Goal: Task Accomplishment & Management: Use online tool/utility

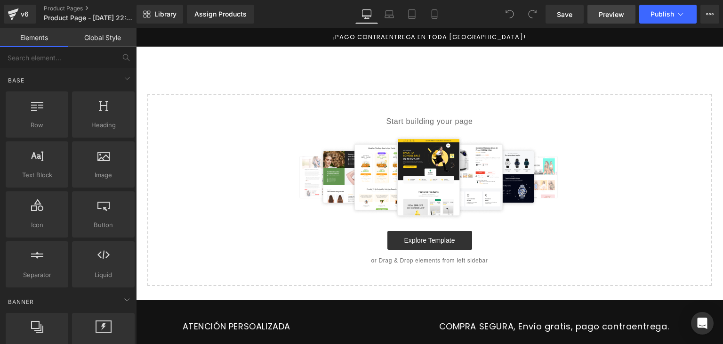
click at [435, 9] on icon at bounding box center [434, 13] width 9 height 9
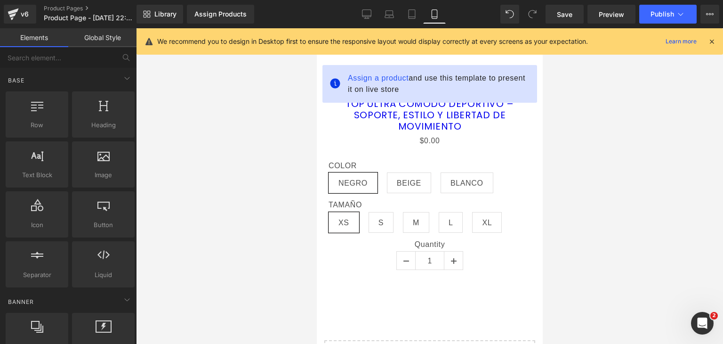
click at [709, 40] on icon at bounding box center [712, 41] width 8 height 8
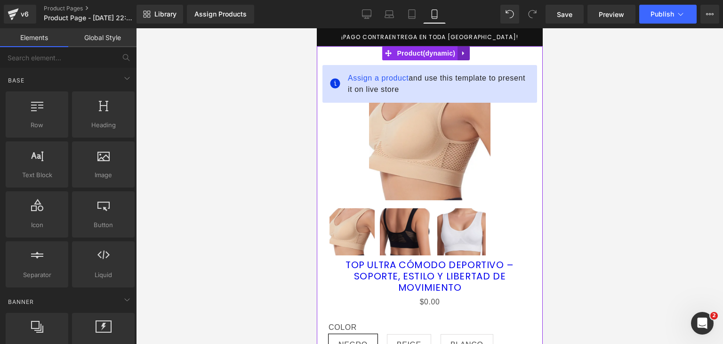
click at [463, 52] on icon at bounding box center [463, 53] width 2 height 4
click at [469, 55] on icon at bounding box center [469, 53] width 7 height 7
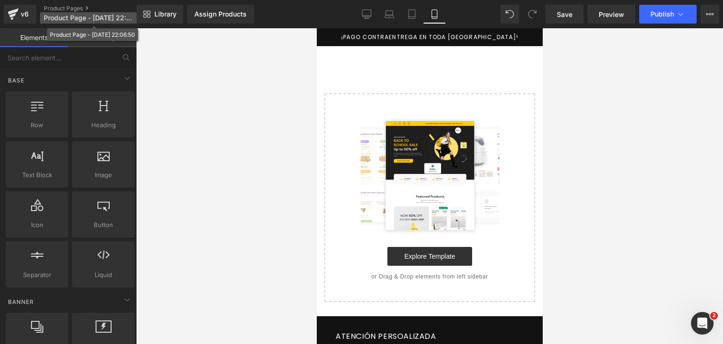
click at [97, 18] on span "Product Page - [DATE] 22:06:50" at bounding box center [89, 18] width 90 height 8
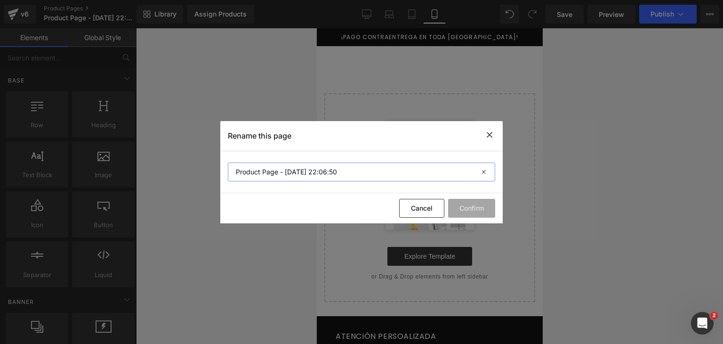
click at [255, 170] on input "Product Page - [DATE] 22:06:50" at bounding box center [361, 171] width 267 height 19
type input "ESMERALDAS"
click at [479, 207] on button "Confirm" at bounding box center [471, 208] width 47 height 19
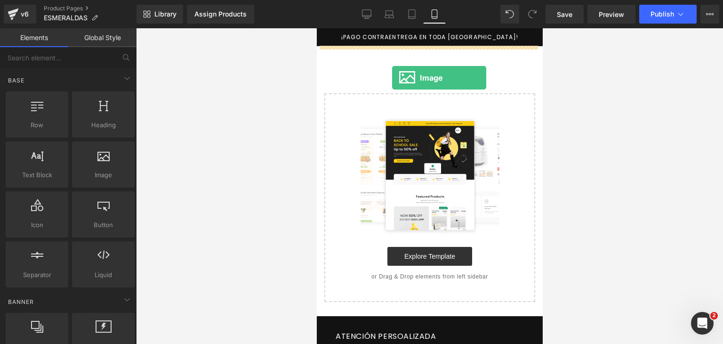
drag, startPoint x: 424, startPoint y: 193, endPoint x: 392, endPoint y: 78, distance: 119.3
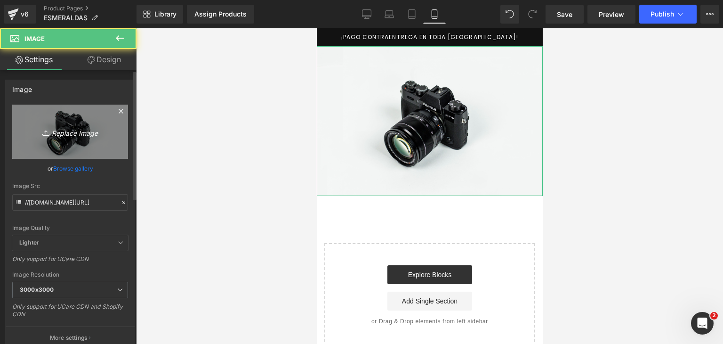
click at [84, 141] on link "Replace Image" at bounding box center [70, 132] width 116 height 54
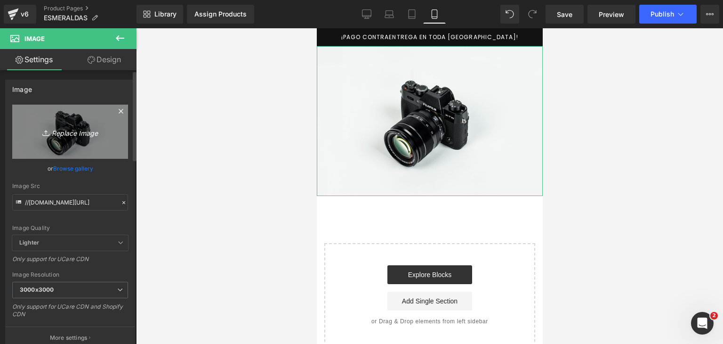
type input "C:\fakepath\ChatGPT Image [DATE], 06_02_57 p.m..png"
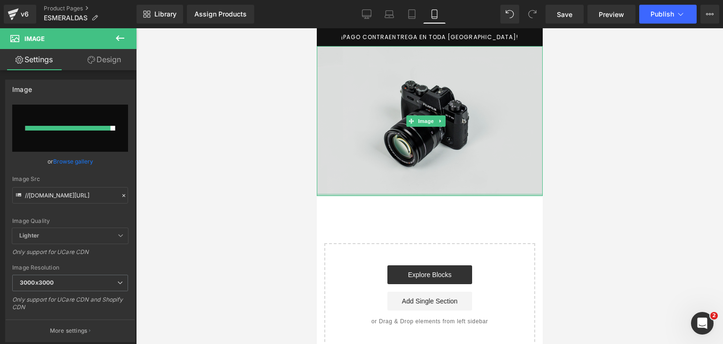
type input "[URL][DOMAIN_NAME][DATE]"
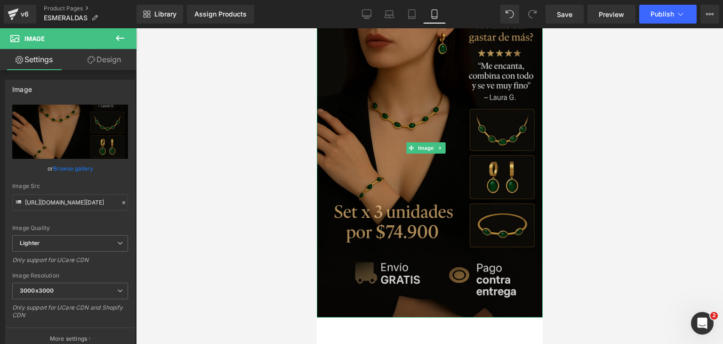
scroll to position [70, 0]
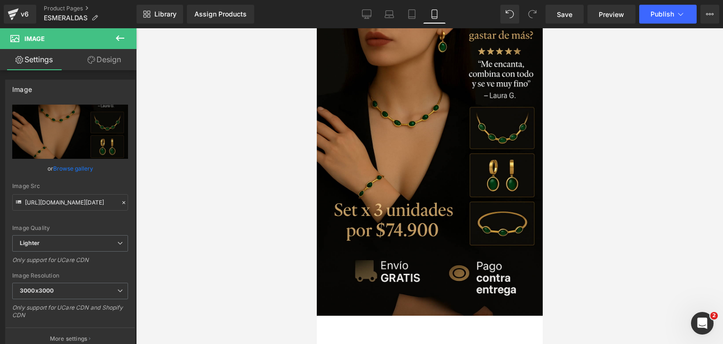
click at [122, 36] on icon at bounding box center [119, 37] width 11 height 11
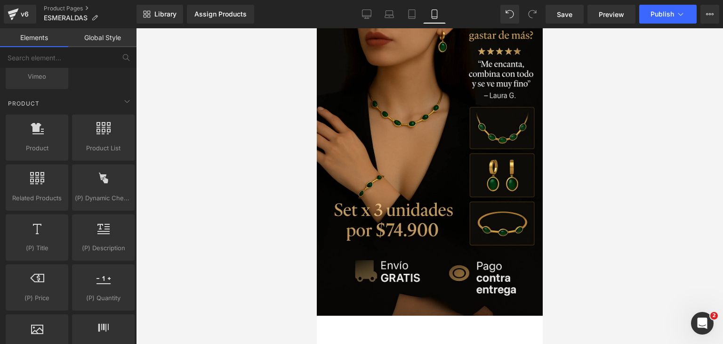
scroll to position [777, 0]
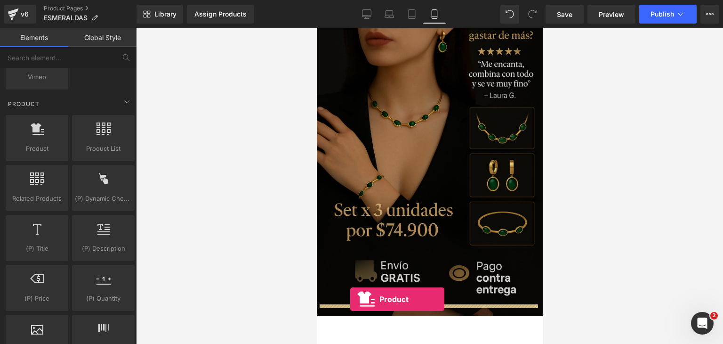
drag, startPoint x: 352, startPoint y: 157, endPoint x: 350, endPoint y: 299, distance: 142.2
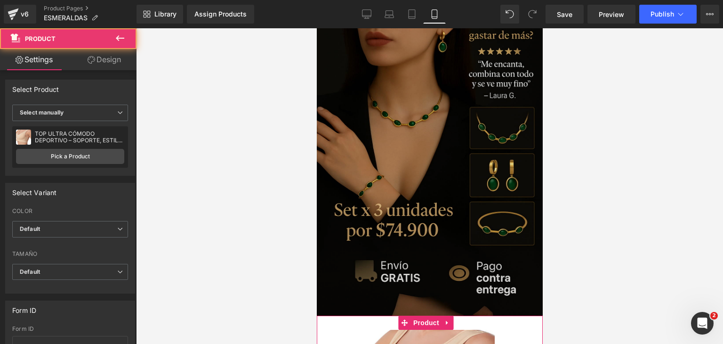
scroll to position [142, 0]
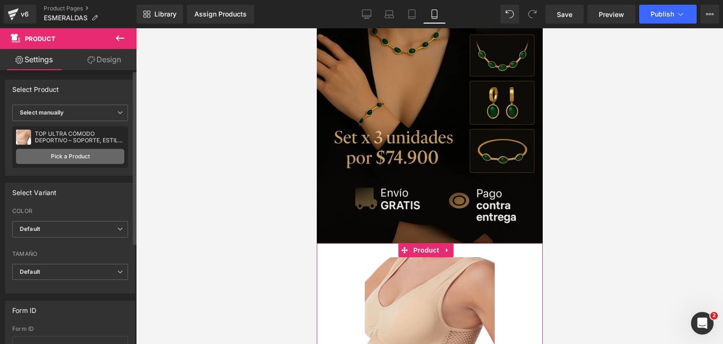
click at [92, 163] on link "Pick a Product" at bounding box center [70, 156] width 108 height 15
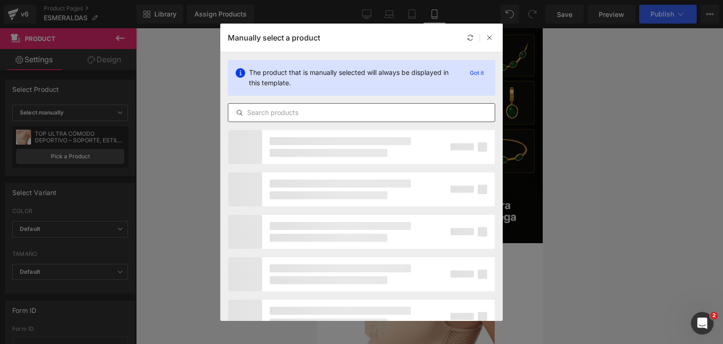
click at [290, 112] on input "text" at bounding box center [361, 112] width 266 height 11
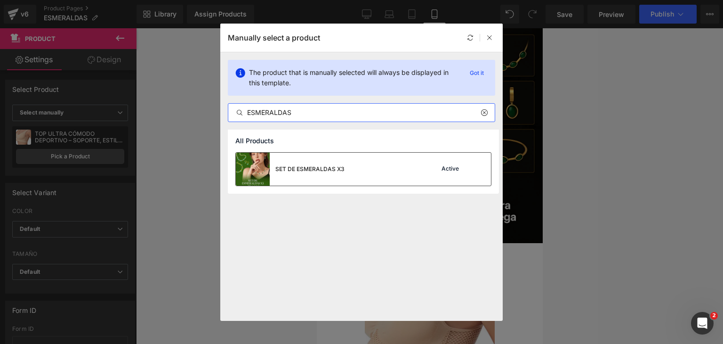
type input "ESMERALDAS"
click at [348, 179] on div "SET DE ESMERALDAS X3 Active" at bounding box center [363, 169] width 255 height 33
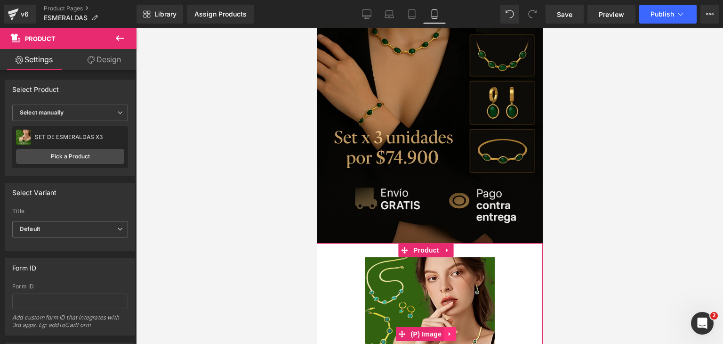
click at [447, 330] on icon at bounding box center [449, 333] width 7 height 7
click at [456, 330] on icon at bounding box center [455, 333] width 7 height 7
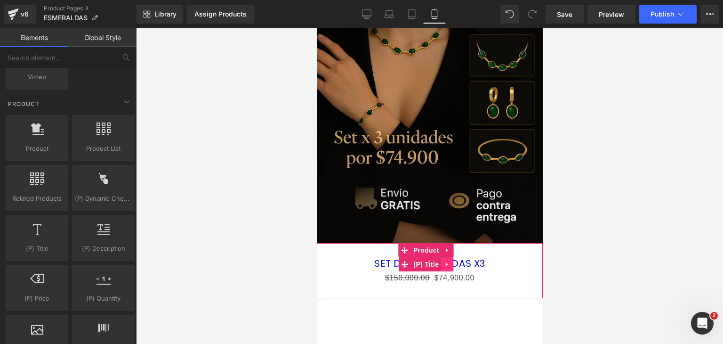
click at [452, 257] on link at bounding box center [447, 264] width 12 height 14
click at [452, 261] on icon at bounding box center [453, 264] width 7 height 7
click at [476, 256] on link at bounding box center [473, 263] width 12 height 14
click at [476, 260] on icon at bounding box center [479, 263] width 7 height 7
click at [431, 243] on span "Product" at bounding box center [426, 250] width 31 height 14
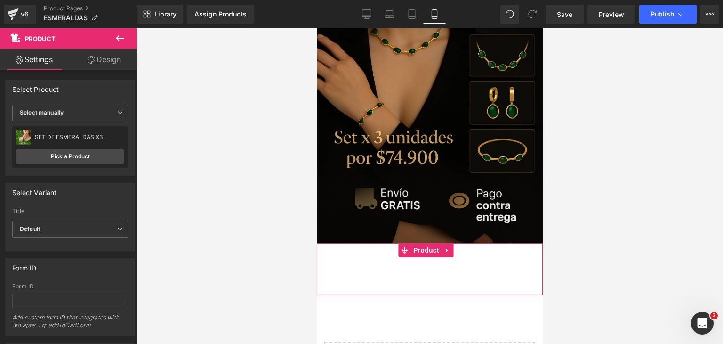
click at [102, 64] on link "Design" at bounding box center [104, 59] width 68 height 21
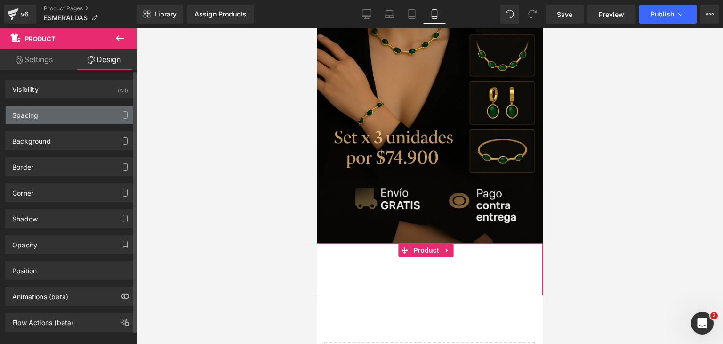
click at [77, 121] on div "Spacing" at bounding box center [70, 115] width 129 height 18
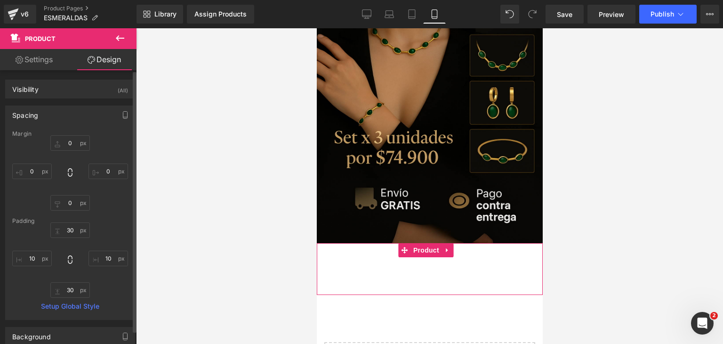
click at [74, 121] on div "Spacing" at bounding box center [70, 115] width 129 height 18
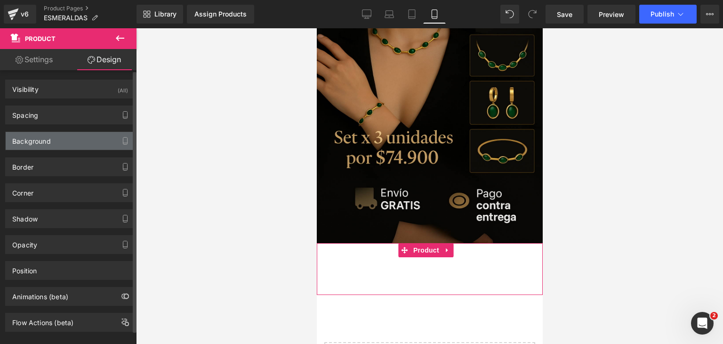
click at [67, 138] on div "Background" at bounding box center [70, 141] width 129 height 18
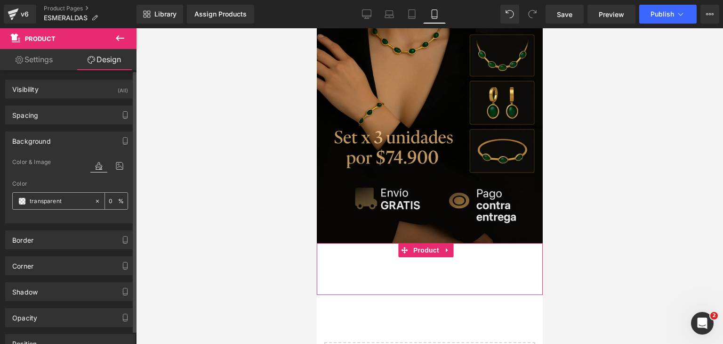
click at [21, 201] on span at bounding box center [22, 201] width 8 height 8
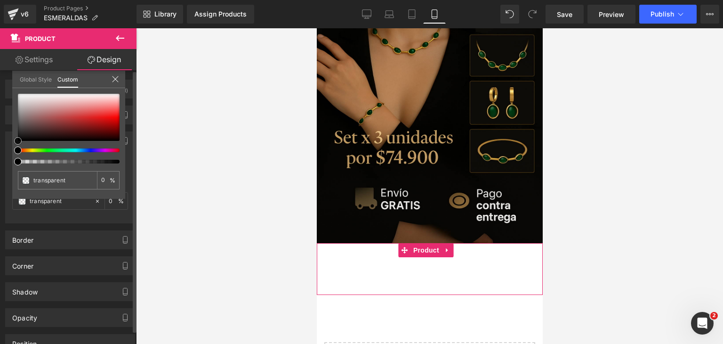
type input "#000000"
type input "100"
type input "#000000"
type input "100"
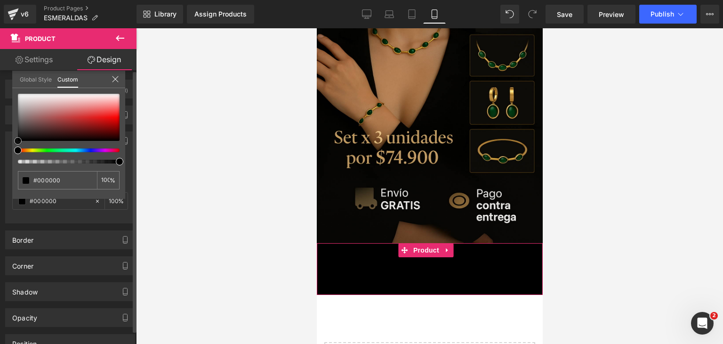
drag, startPoint x: 20, startPoint y: 138, endPoint x: 15, endPoint y: 143, distance: 6.3
click at [15, 143] on span at bounding box center [18, 141] width 8 height 8
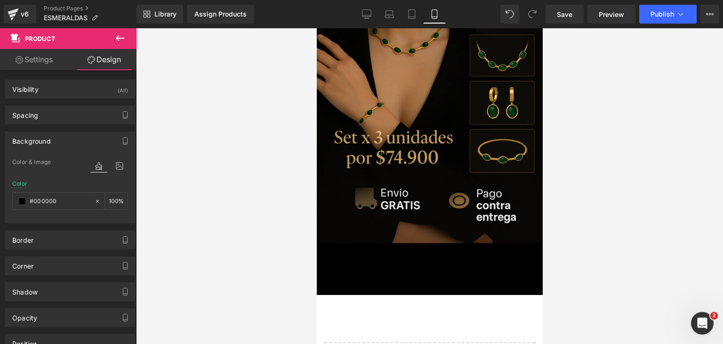
scroll to position [186, 0]
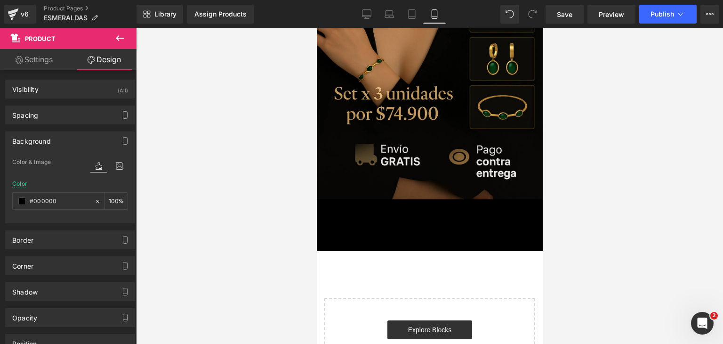
click at [117, 32] on button at bounding box center [120, 38] width 33 height 21
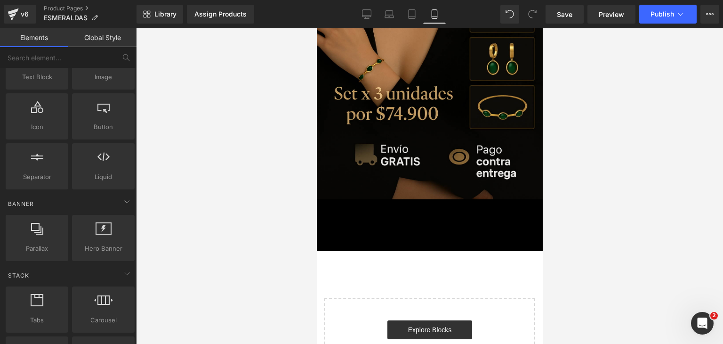
scroll to position [0, 0]
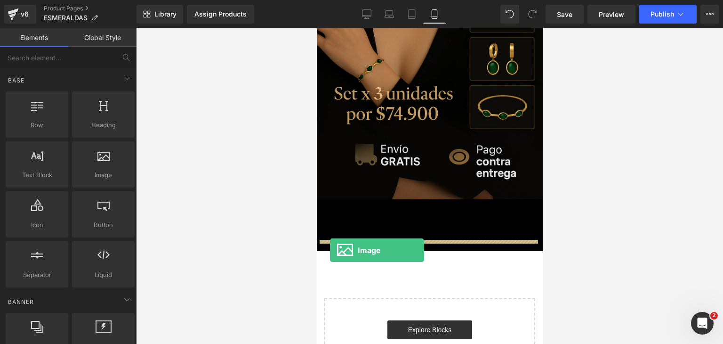
drag, startPoint x: 408, startPoint y: 193, endPoint x: 330, endPoint y: 250, distance: 97.1
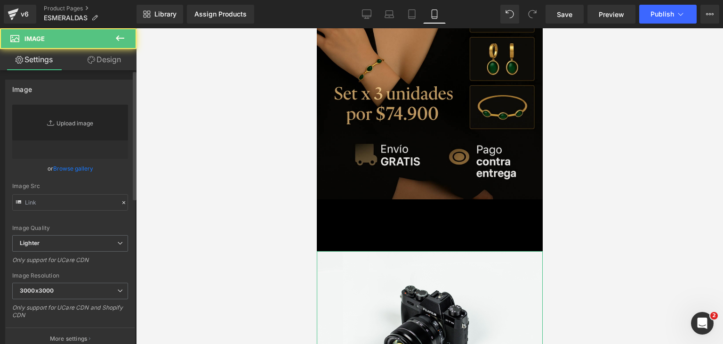
type input "//[DOMAIN_NAME][URL]"
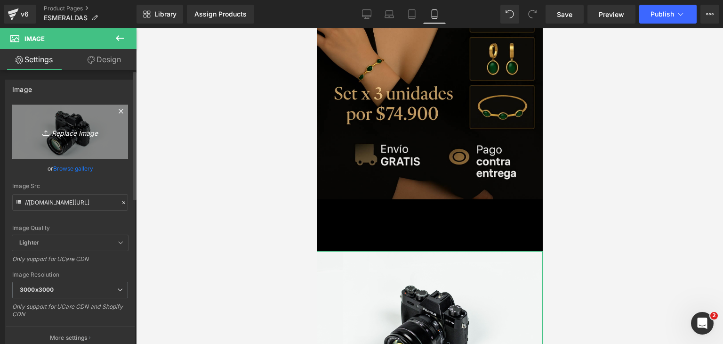
click at [93, 134] on icon "Replace Image" at bounding box center [69, 132] width 75 height 12
click at [80, 147] on link "Replace Image" at bounding box center [70, 132] width 116 height 54
type input "C:\fakepath\ChatGPT Image [DATE], 10_04_37 p.m..png"
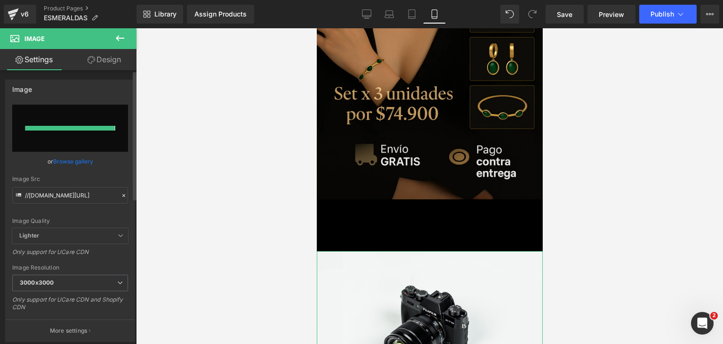
type input "[URL][DOMAIN_NAME][DATE]"
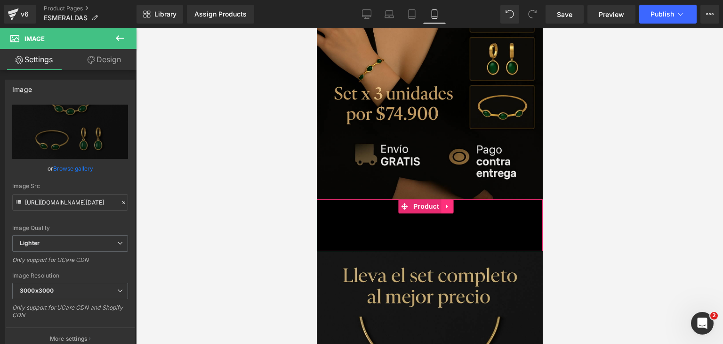
click at [446, 204] on icon at bounding box center [447, 206] width 2 height 4
click at [441, 202] on icon at bounding box center [441, 205] width 7 height 7
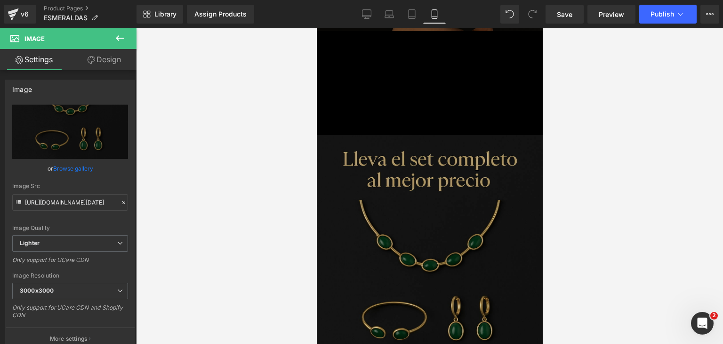
scroll to position [360, 0]
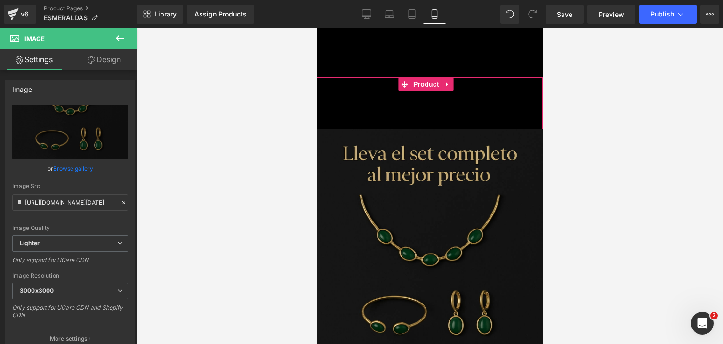
click at [400, 111] on div "Add To Cart (P) Cart Button Product" at bounding box center [429, 103] width 226 height 52
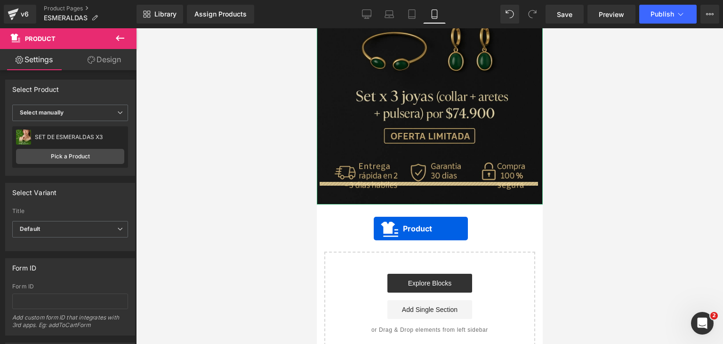
drag, startPoint x: 403, startPoint y: 73, endPoint x: 373, endPoint y: 228, distance: 158.1
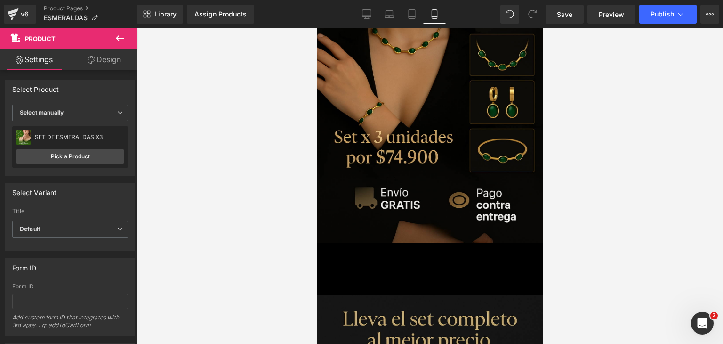
scroll to position [139, 0]
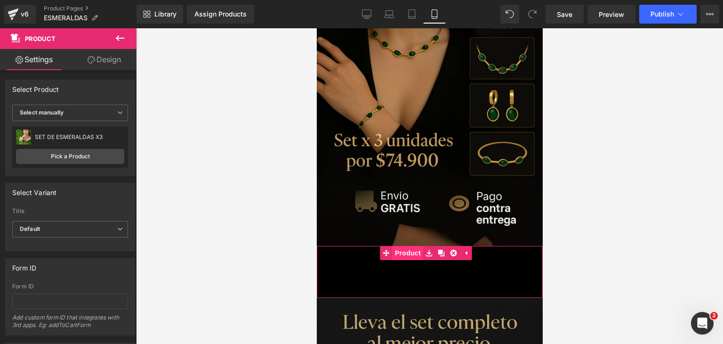
click at [398, 246] on link "Product" at bounding box center [401, 253] width 43 height 14
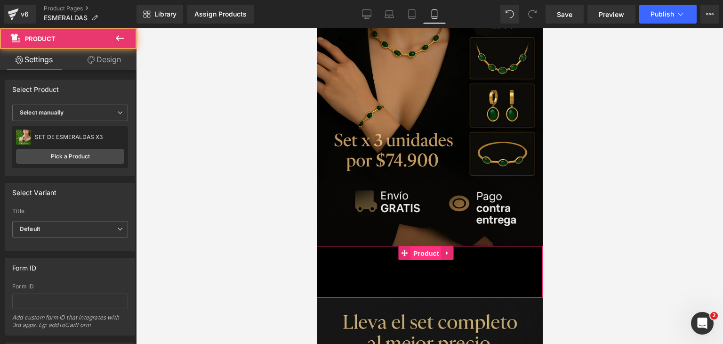
click at [424, 246] on span "Product" at bounding box center [426, 253] width 31 height 14
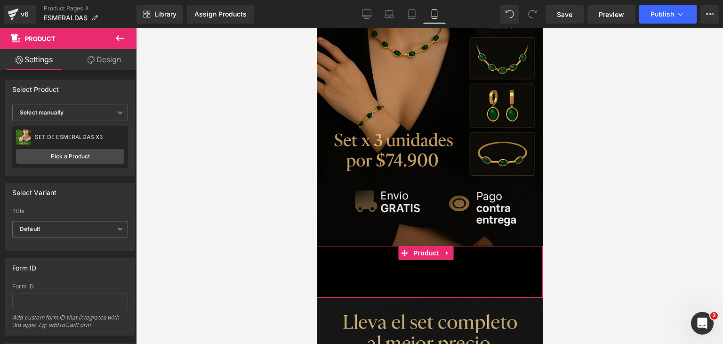
click at [110, 63] on link "Design" at bounding box center [104, 59] width 68 height 21
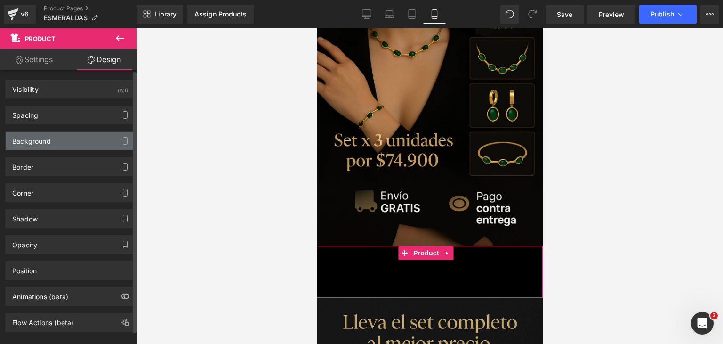
click at [81, 144] on div "Background" at bounding box center [70, 141] width 129 height 18
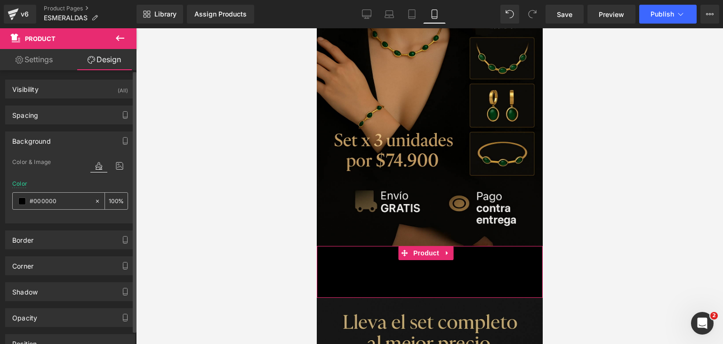
click at [18, 200] on span at bounding box center [22, 201] width 8 height 8
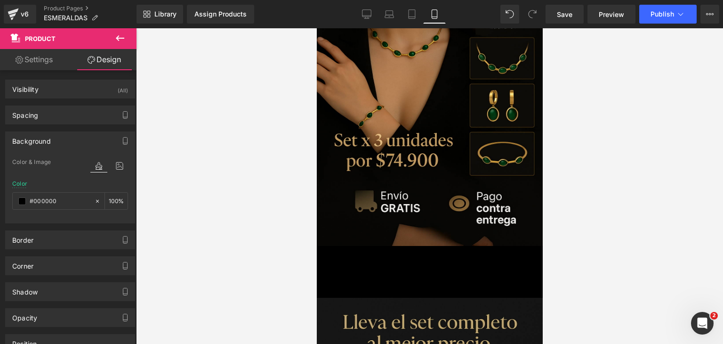
click at [186, 201] on div at bounding box center [429, 185] width 587 height 315
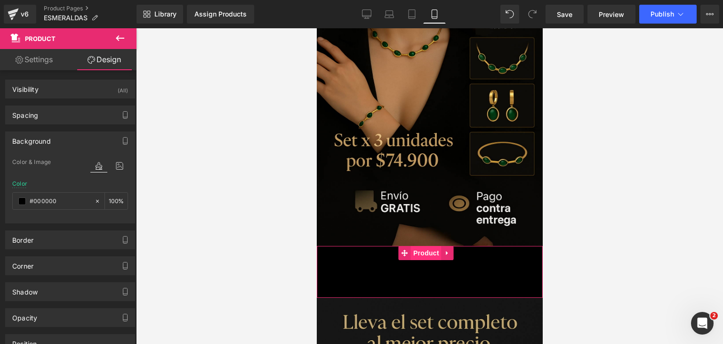
click at [423, 246] on span "Product" at bounding box center [426, 253] width 31 height 14
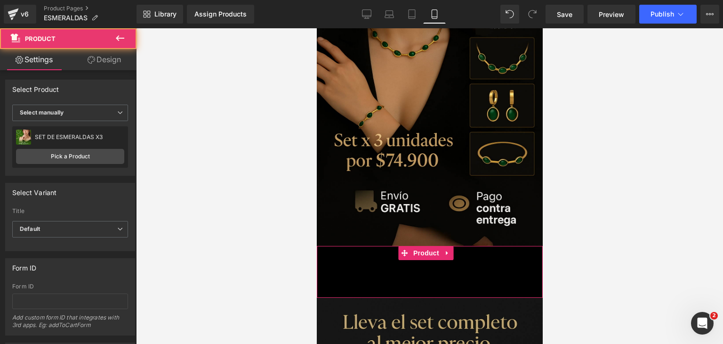
click at [104, 62] on link "Design" at bounding box center [104, 59] width 68 height 21
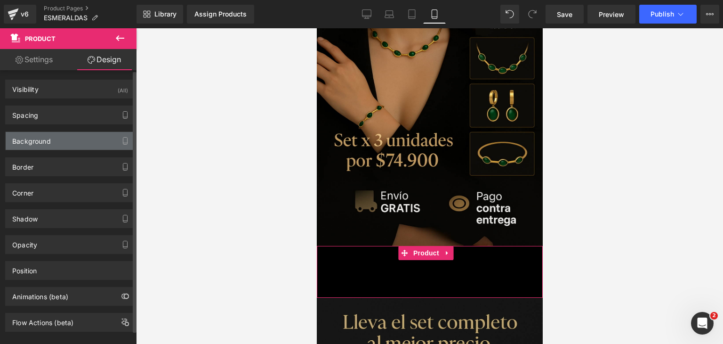
click at [77, 135] on div "Background" at bounding box center [70, 141] width 129 height 18
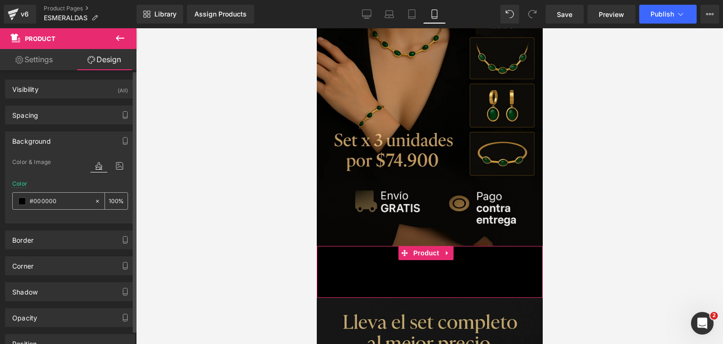
click at [58, 197] on input "#000000" at bounding box center [60, 201] width 60 height 10
paste input "121312"
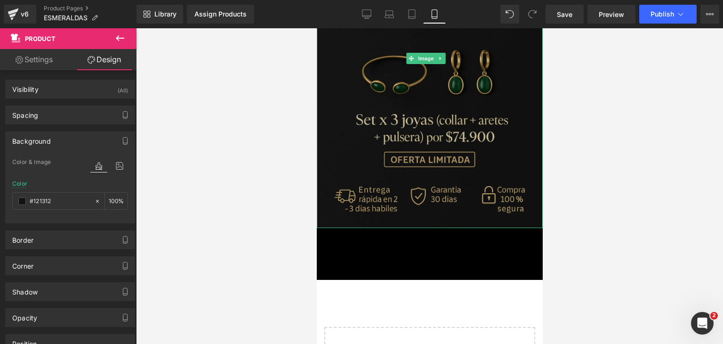
scroll to position [556, 0]
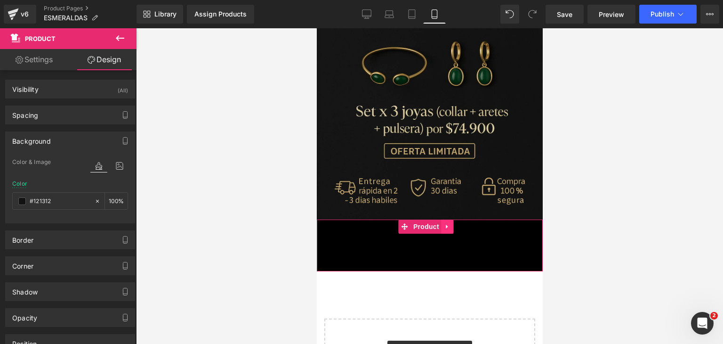
type input "#121312"
click at [447, 219] on link at bounding box center [447, 226] width 12 height 14
click at [453, 223] on icon at bounding box center [453, 226] width 7 height 7
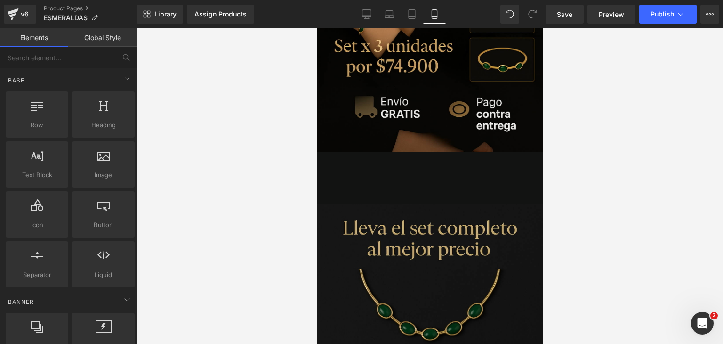
scroll to position [233, 0]
click at [447, 155] on icon at bounding box center [447, 158] width 7 height 7
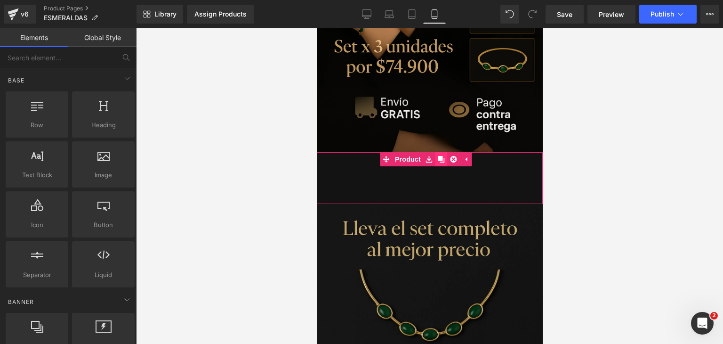
click at [443, 155] on icon at bounding box center [441, 158] width 7 height 7
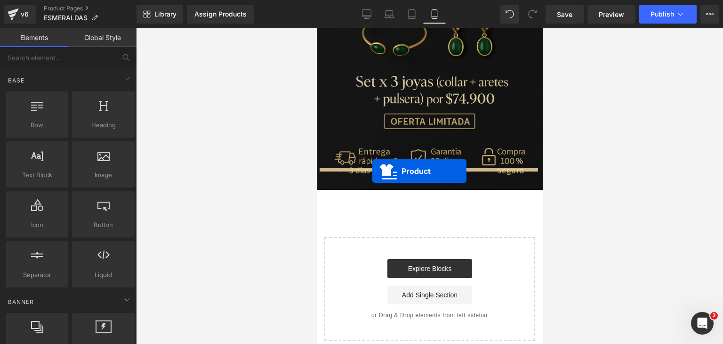
drag, startPoint x: 405, startPoint y: 200, endPoint x: 372, endPoint y: 171, distance: 44.4
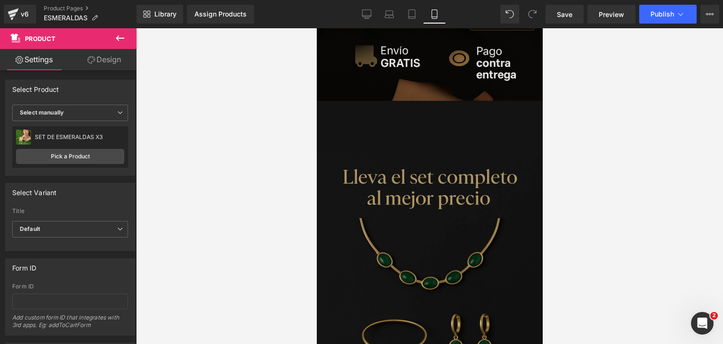
scroll to position [252, 0]
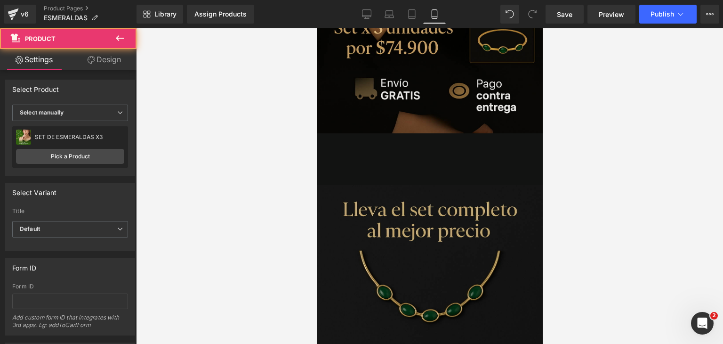
click at [356, 133] on div "Add To Cart (P) Cart Button Product" at bounding box center [429, 159] width 226 height 52
click at [405, 133] on link "Product" at bounding box center [419, 140] width 43 height 14
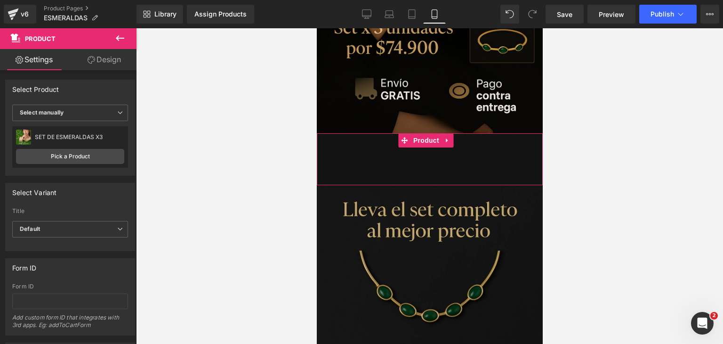
click at [116, 55] on link "Design" at bounding box center [104, 59] width 68 height 21
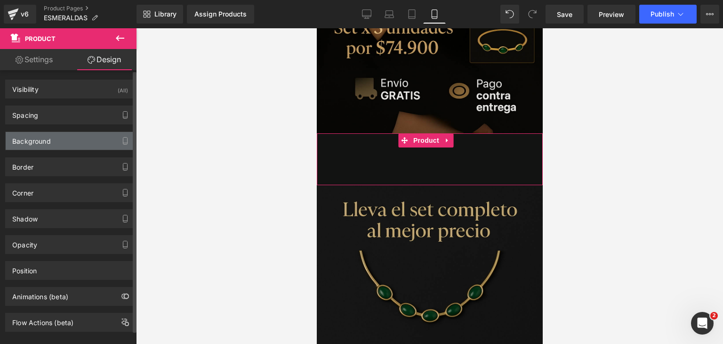
click at [66, 137] on div "Background" at bounding box center [70, 141] width 129 height 18
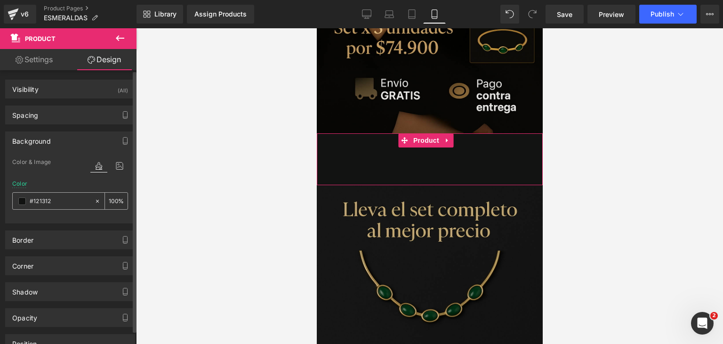
click at [56, 207] on div "#121312" at bounding box center [53, 201] width 81 height 16
click at [53, 200] on input "#121312" at bounding box center [60, 201] width 60 height 10
paste input "31413"
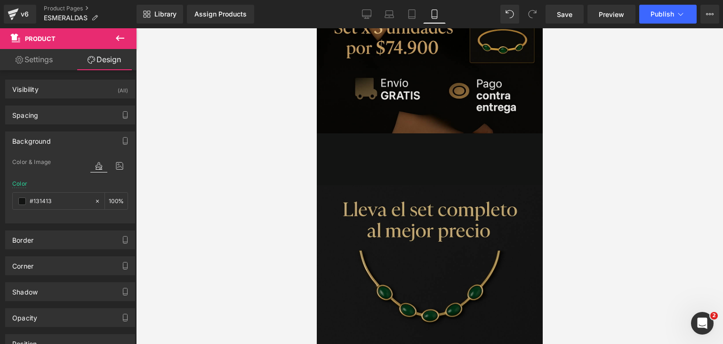
type input "#131413"
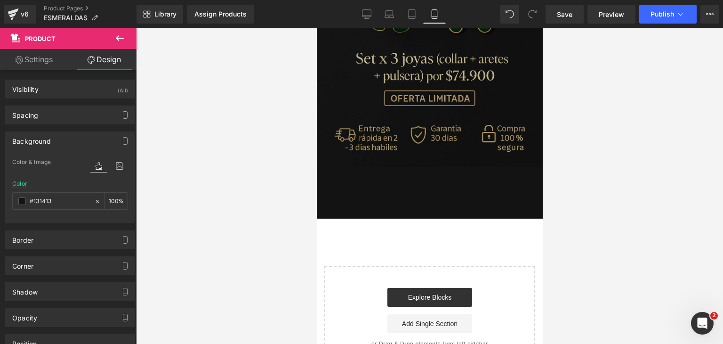
scroll to position [610, 0]
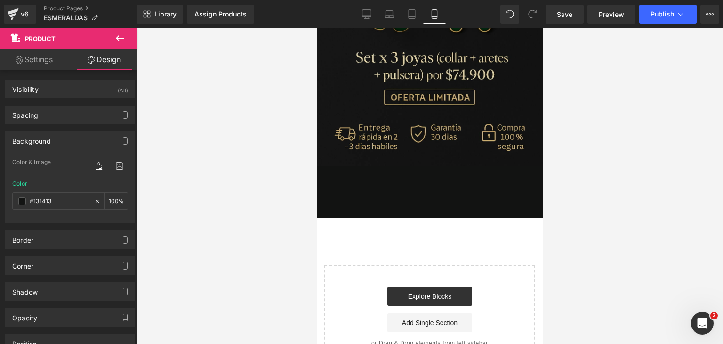
click at [117, 30] on button at bounding box center [120, 38] width 33 height 21
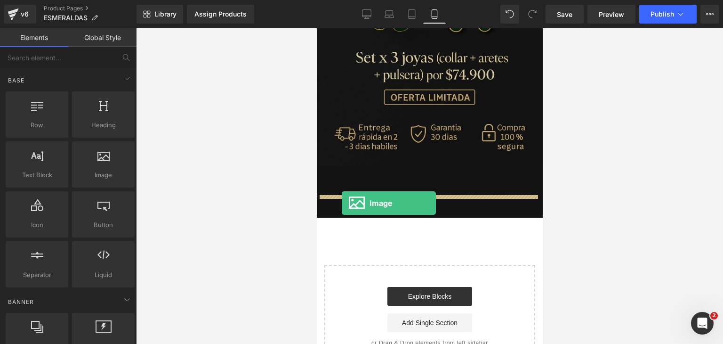
drag, startPoint x: 424, startPoint y: 195, endPoint x: 341, endPoint y: 203, distance: 82.8
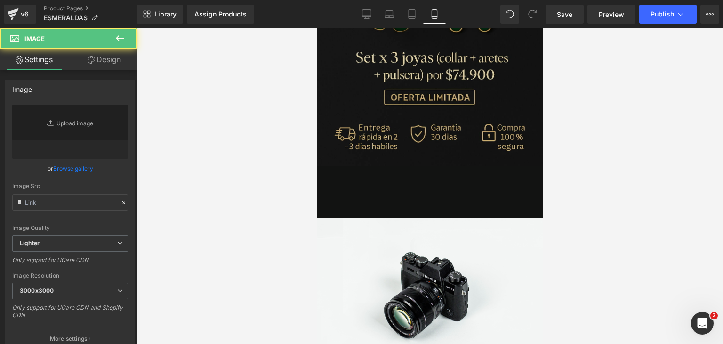
type input "//[DOMAIN_NAME][URL]"
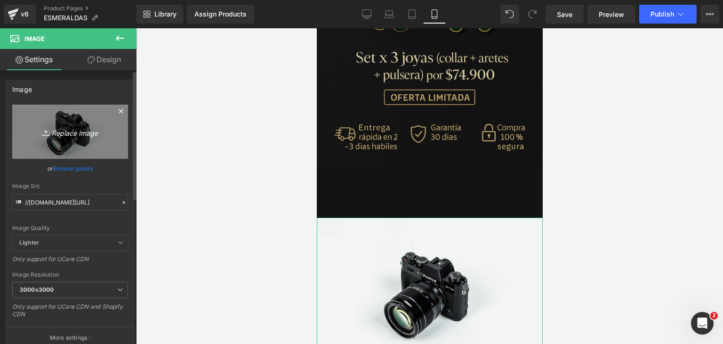
click at [87, 129] on icon "Replace Image" at bounding box center [69, 132] width 75 height 12
type input "C:\fakepath\ChatGPT Image [DATE], 10_04_33 p.m..png"
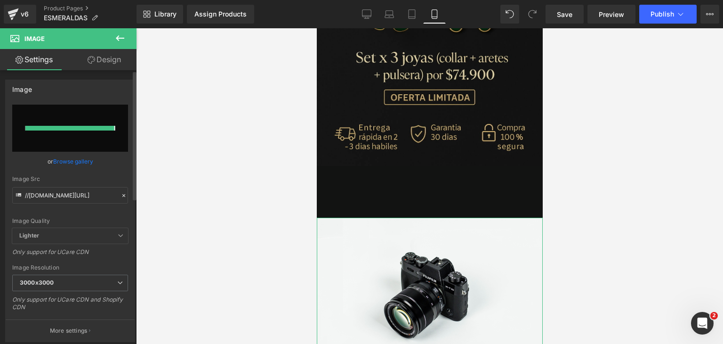
type input "[URL][DOMAIN_NAME][DATE]"
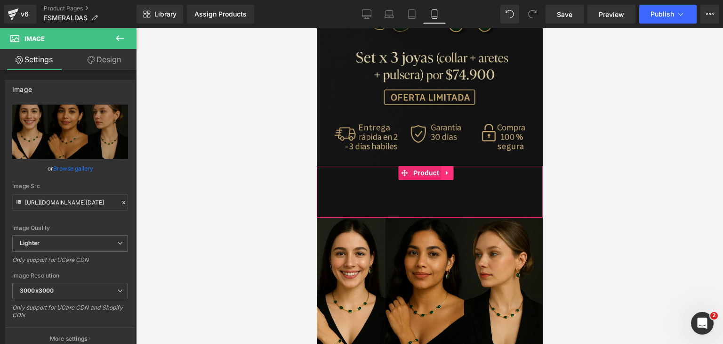
click at [444, 169] on icon at bounding box center [447, 172] width 7 height 7
click at [435, 166] on link at bounding box center [441, 173] width 12 height 14
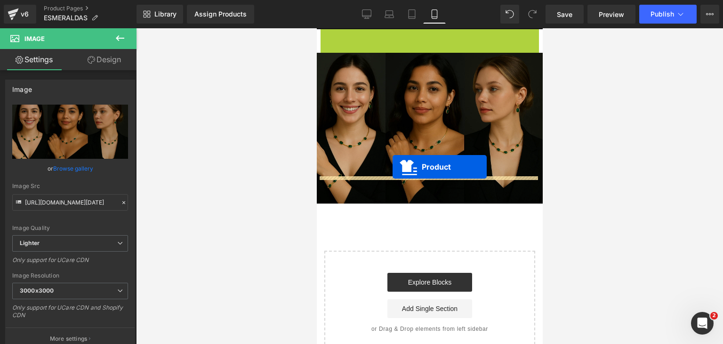
drag, startPoint x: 403, startPoint y: 203, endPoint x: 392, endPoint y: 170, distance: 34.8
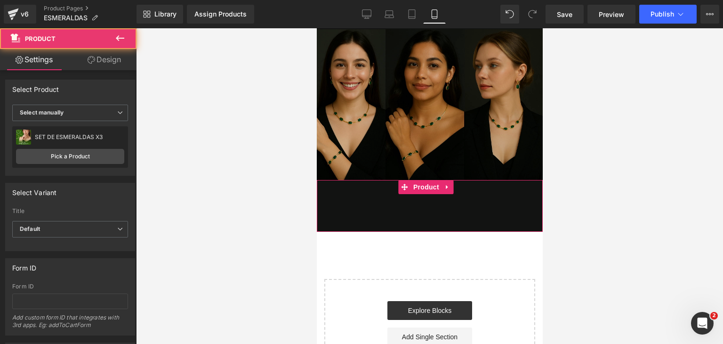
scroll to position [775, 0]
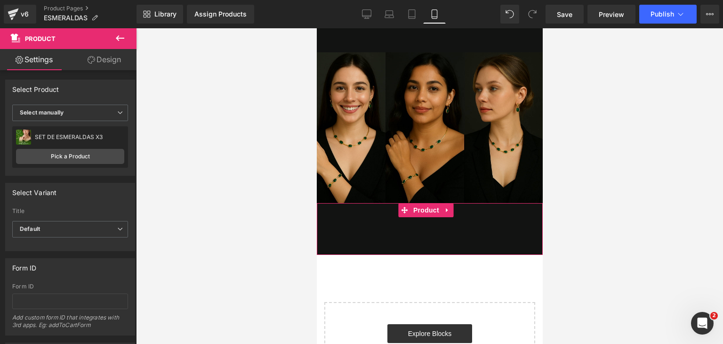
click at [124, 36] on icon at bounding box center [119, 37] width 11 height 11
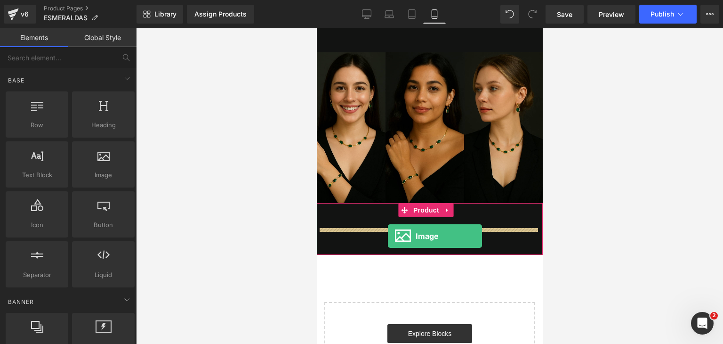
drag, startPoint x: 426, startPoint y: 192, endPoint x: 387, endPoint y: 236, distance: 58.4
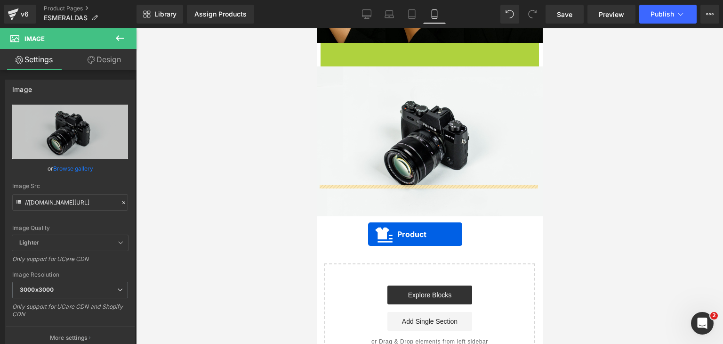
drag, startPoint x: 403, startPoint y: 182, endPoint x: 367, endPoint y: 234, distance: 62.9
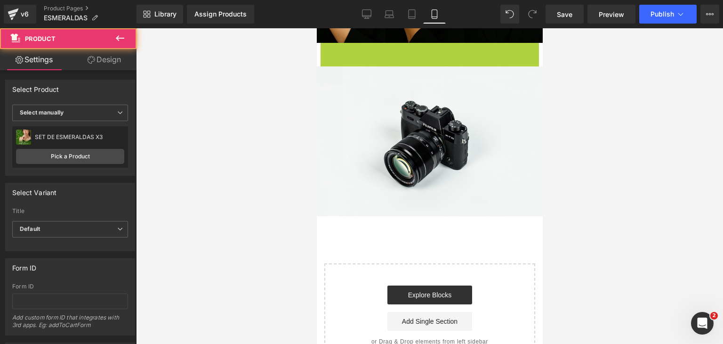
scroll to position [911, 0]
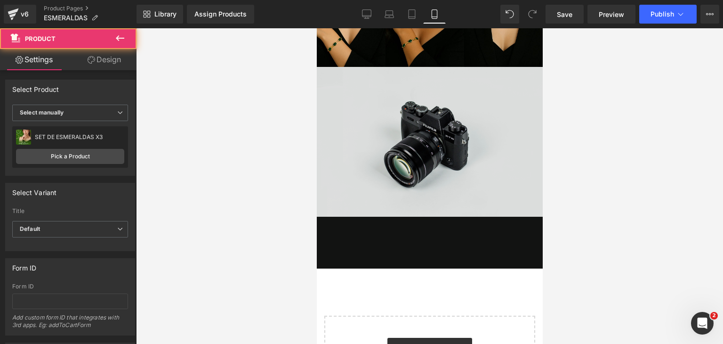
click at [383, 123] on img at bounding box center [429, 142] width 226 height 150
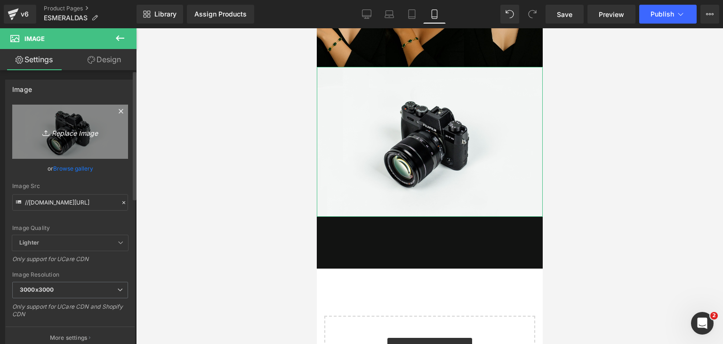
click at [77, 136] on icon "Replace Image" at bounding box center [69, 132] width 75 height 12
type input "C:\fakepath\ChatGPT Image [DATE], 10_04_25 p.m..png"
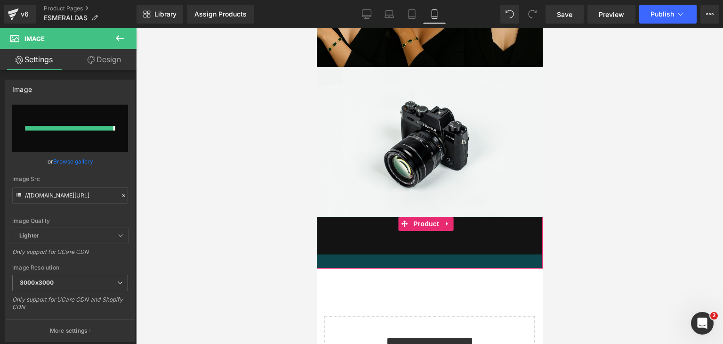
type input "[URL][DOMAIN_NAME][DATE]"
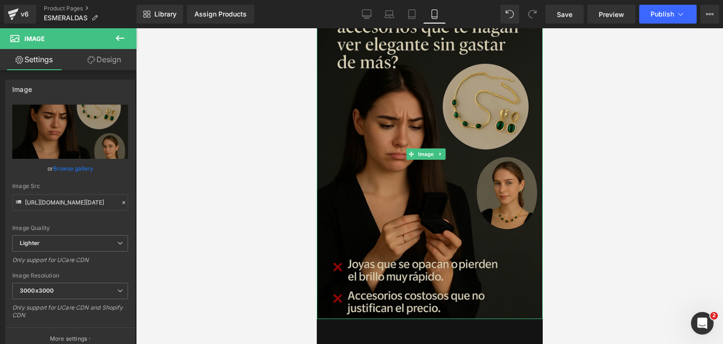
scroll to position [1013, 0]
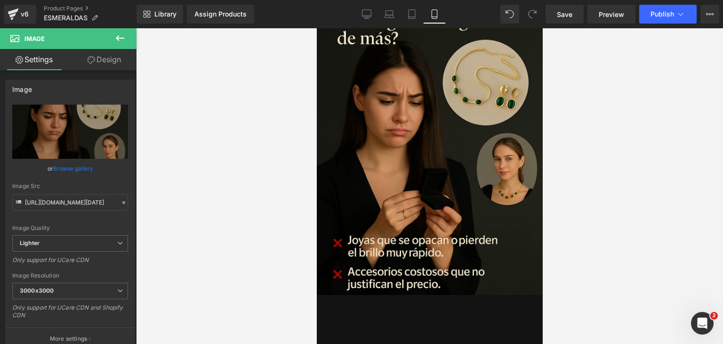
click at [119, 32] on icon at bounding box center [119, 37] width 11 height 11
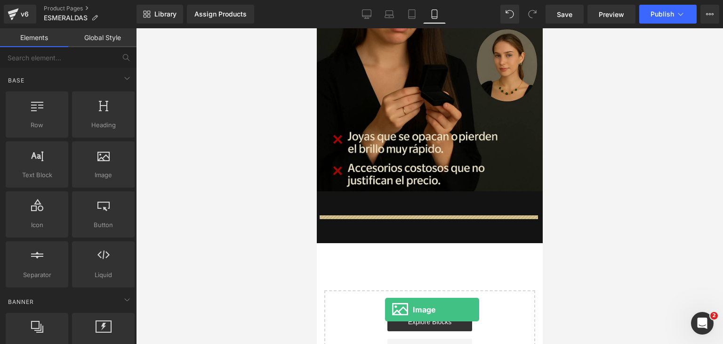
scroll to position [1154, 0]
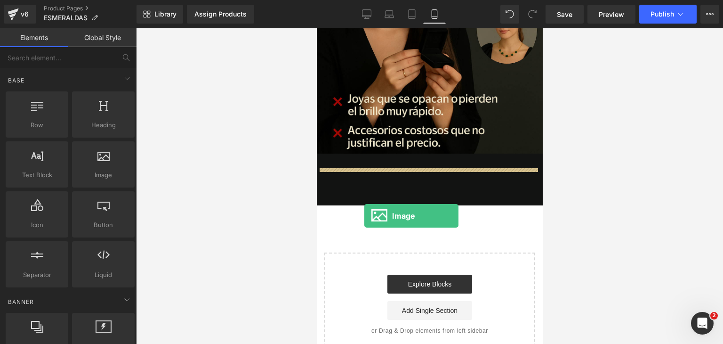
drag, startPoint x: 429, startPoint y: 194, endPoint x: 362, endPoint y: 208, distance: 68.1
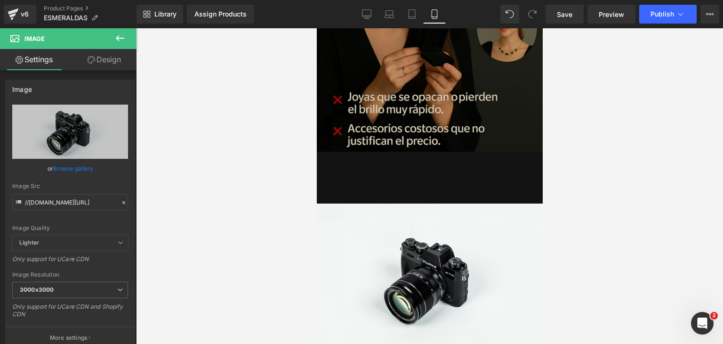
scroll to position [1158, 0]
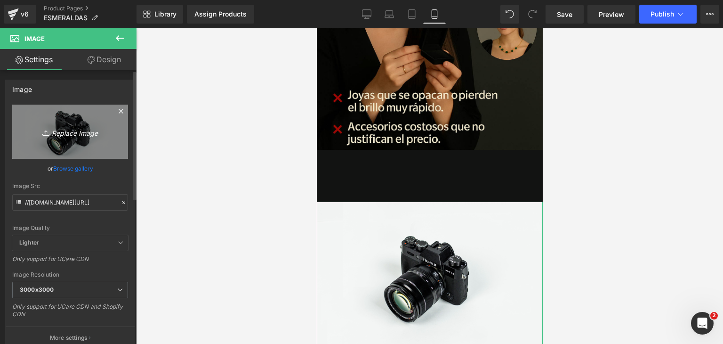
click at [63, 123] on link "Replace Image" at bounding box center [70, 132] width 116 height 54
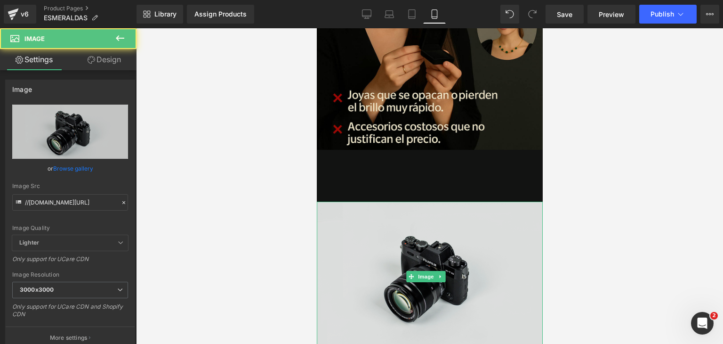
click at [413, 218] on img at bounding box center [429, 276] width 226 height 150
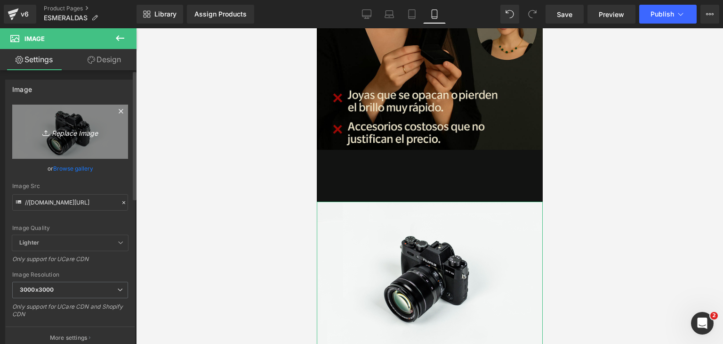
click at [72, 130] on icon "Replace Image" at bounding box center [69, 132] width 75 height 12
type input "C:\fakepath\ChatGPT Image [DATE], 10_04_22 p.m..png"
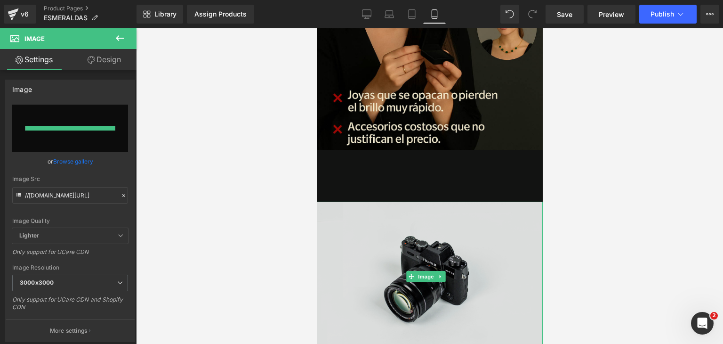
type input "[URL][DOMAIN_NAME][DATE]"
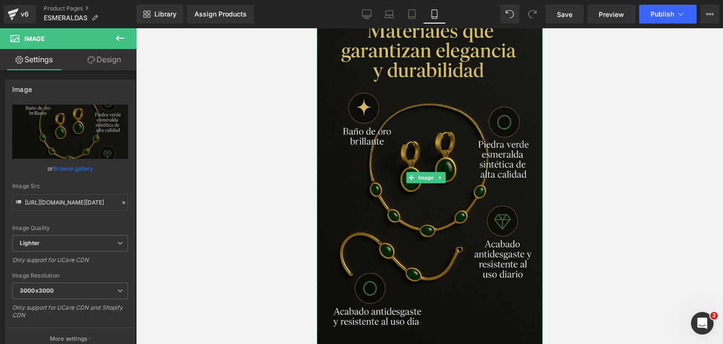
scroll to position [1353, 0]
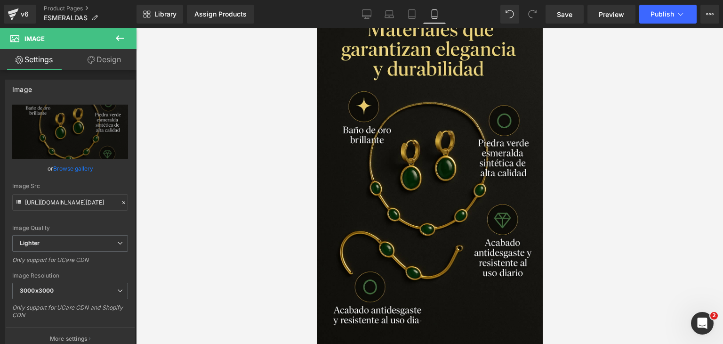
click at [124, 39] on icon at bounding box center [119, 37] width 11 height 11
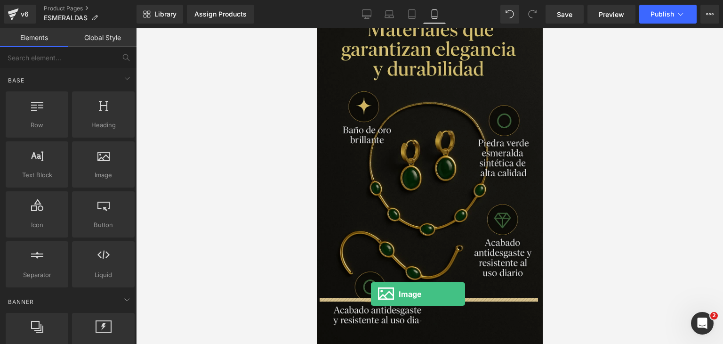
drag, startPoint x: 435, startPoint y: 185, endPoint x: 371, endPoint y: 298, distance: 130.3
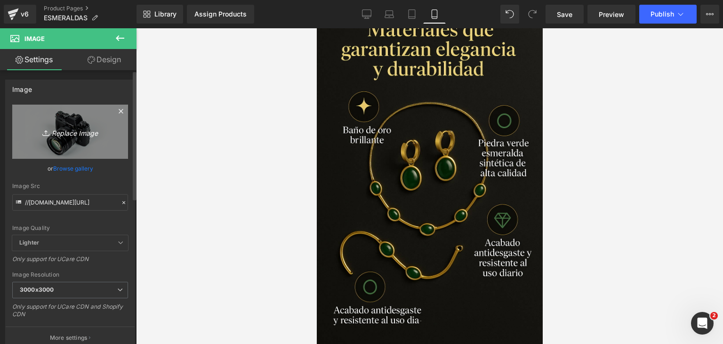
click at [62, 126] on icon "Replace Image" at bounding box center [69, 132] width 75 height 12
type input "C:\fakepath\ChatGPT Image [DATE], 10_04_19 p.m..png"
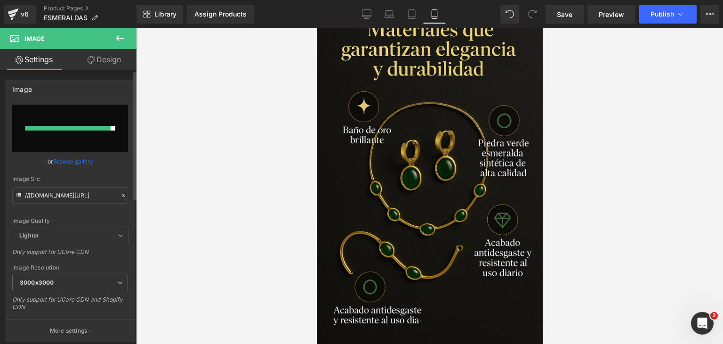
type input "[URL][DOMAIN_NAME][DATE]"
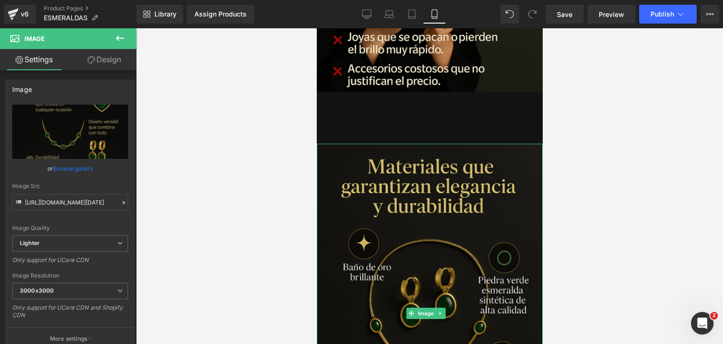
scroll to position [1213, 0]
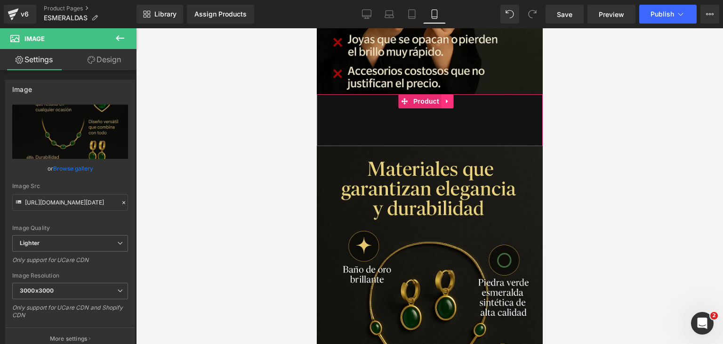
click at [446, 99] on icon at bounding box center [447, 101] width 2 height 4
click at [443, 97] on icon at bounding box center [441, 100] width 7 height 7
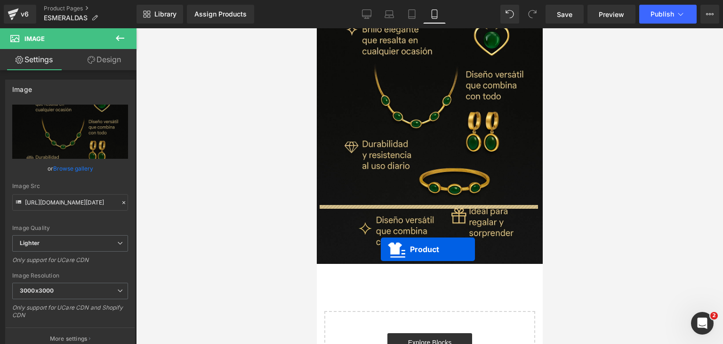
drag, startPoint x: 404, startPoint y: 116, endPoint x: 377, endPoint y: 229, distance: 116.2
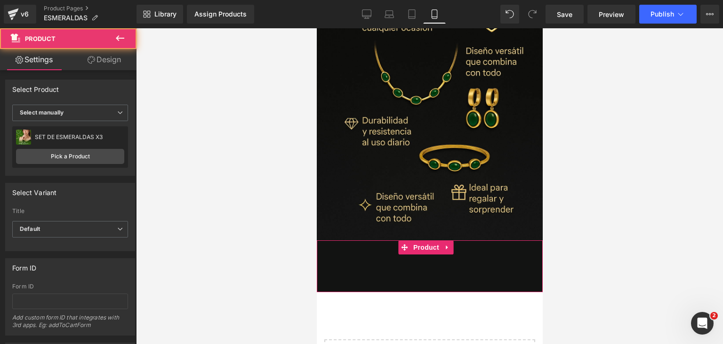
scroll to position [1774, 0]
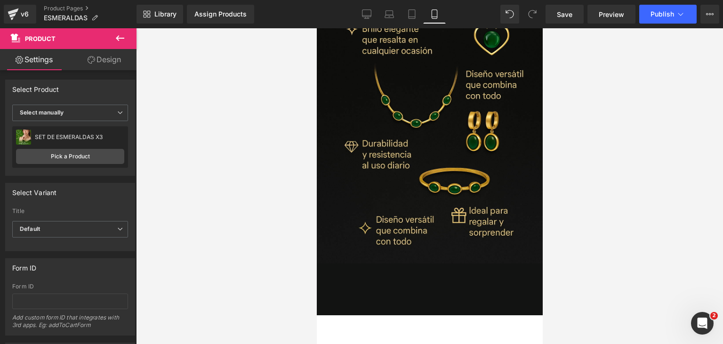
click at [121, 35] on icon at bounding box center [119, 37] width 11 height 11
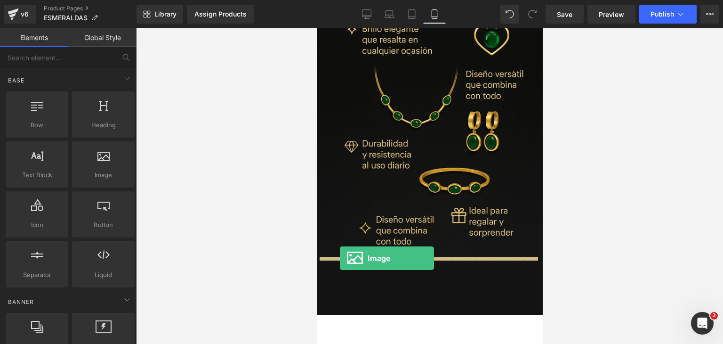
drag, startPoint x: 425, startPoint y: 193, endPoint x: 340, endPoint y: 258, distance: 106.8
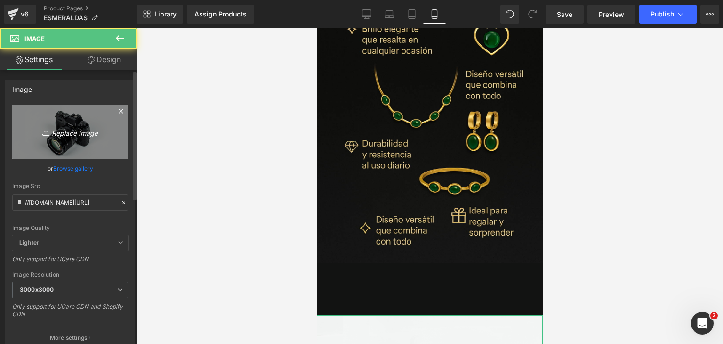
click at [82, 142] on link "Replace Image" at bounding box center [70, 132] width 116 height 54
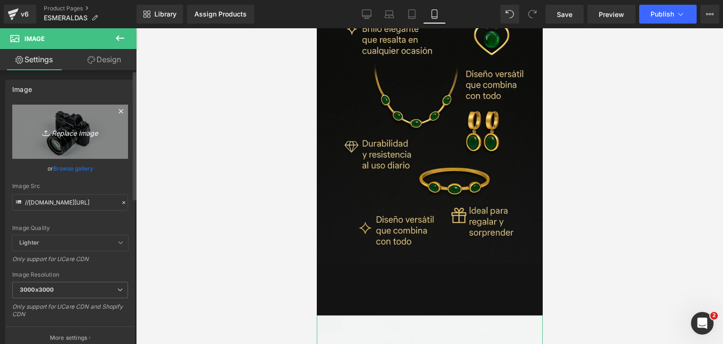
click at [99, 132] on icon "Replace Image" at bounding box center [69, 132] width 75 height 12
type input "C:\fakepath\ChatGPT Image [DATE], 10_04_15 p.m..png"
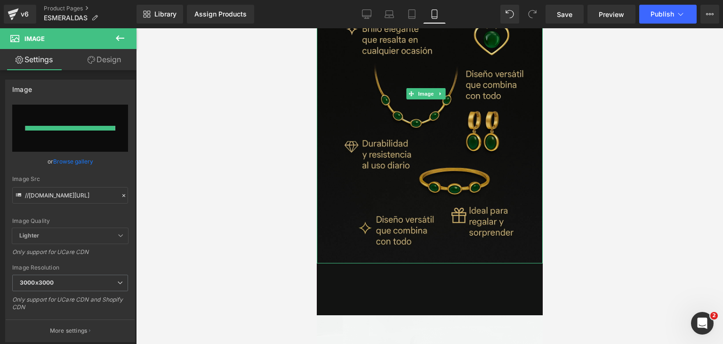
type input "[URL][DOMAIN_NAME][DATE]"
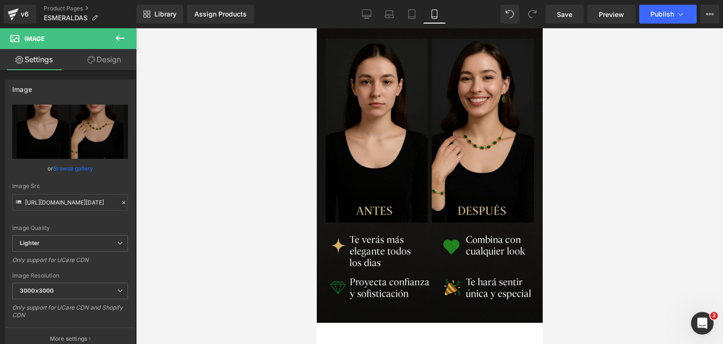
scroll to position [2106, 0]
click at [127, 41] on button at bounding box center [120, 38] width 33 height 21
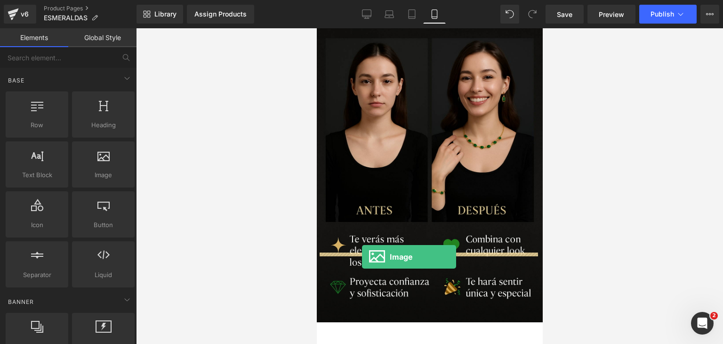
drag, startPoint x: 422, startPoint y: 175, endPoint x: 362, endPoint y: 257, distance: 101.7
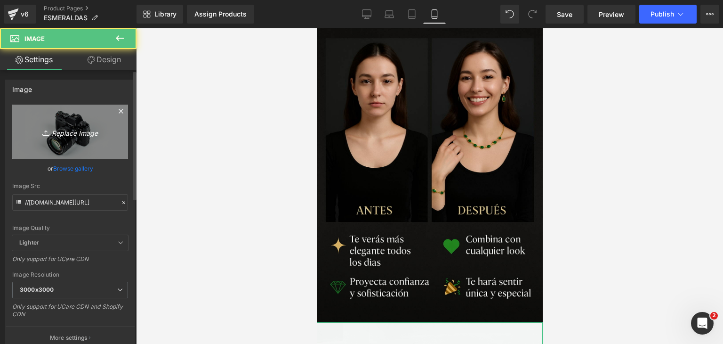
click at [72, 137] on link "Replace Image" at bounding box center [70, 132] width 116 height 54
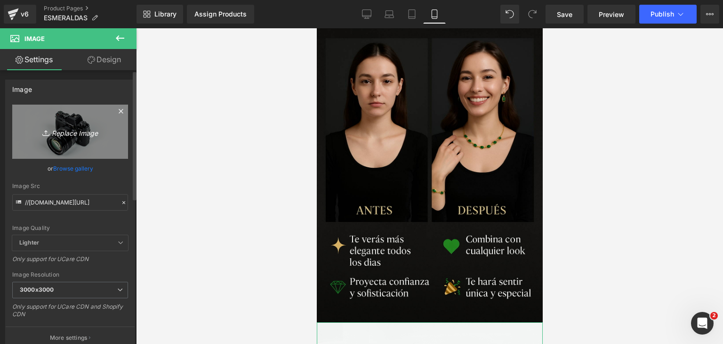
type input "C:\fakepath\ChatGPT Image [DATE], 10_04_09 p.m..png"
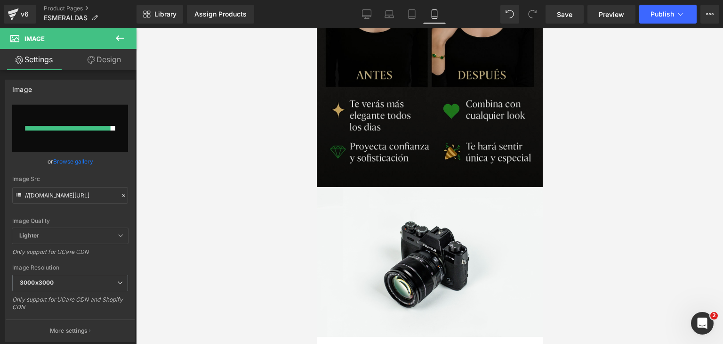
scroll to position [2245, 0]
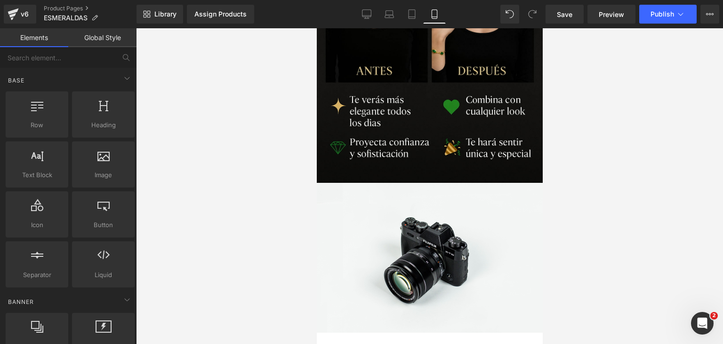
click at [563, 110] on div at bounding box center [429, 185] width 587 height 315
click at [568, 16] on span "Save" at bounding box center [565, 14] width 16 height 10
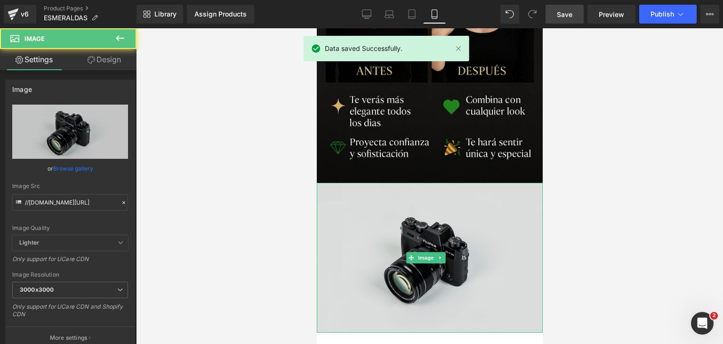
click at [467, 183] on img at bounding box center [429, 258] width 226 height 150
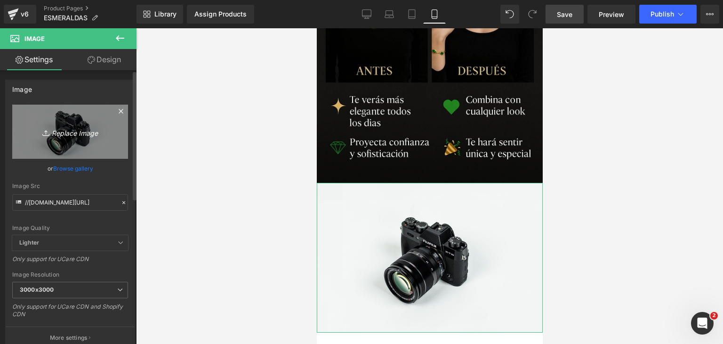
click at [73, 134] on icon "Replace Image" at bounding box center [69, 132] width 75 height 12
type input "C:\fakepath\ChatGPT Image [DATE], 10_04_09 p.m..png"
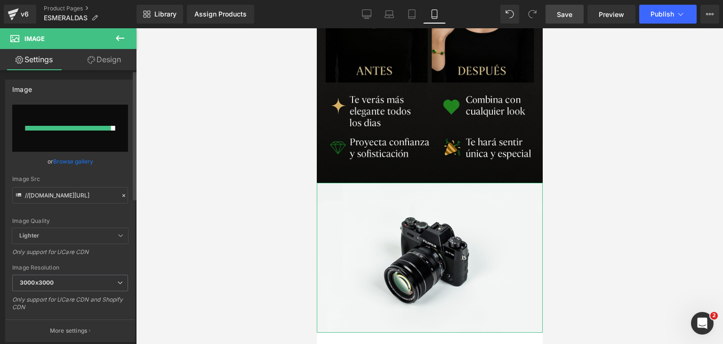
type input "[URL][DOMAIN_NAME][DATE]"
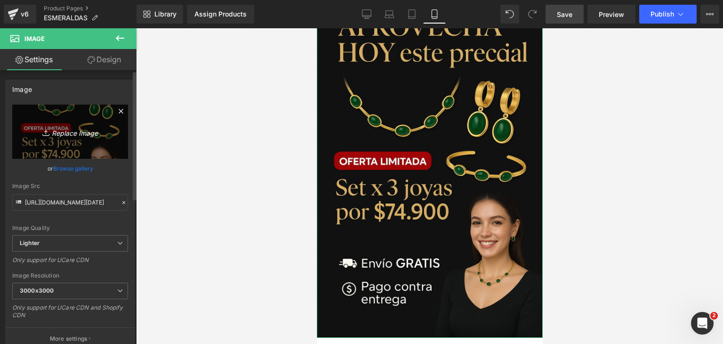
scroll to position [2433, 0]
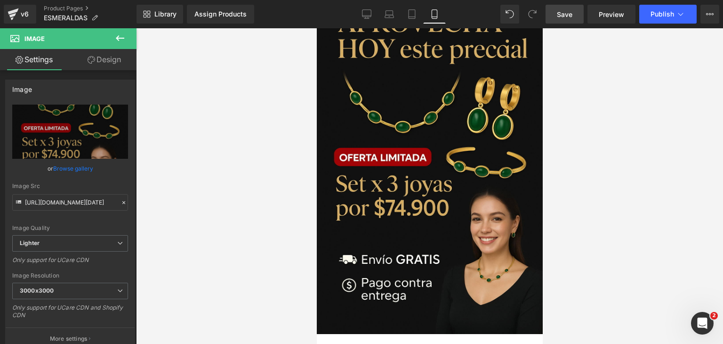
click at [117, 40] on icon at bounding box center [119, 37] width 11 height 11
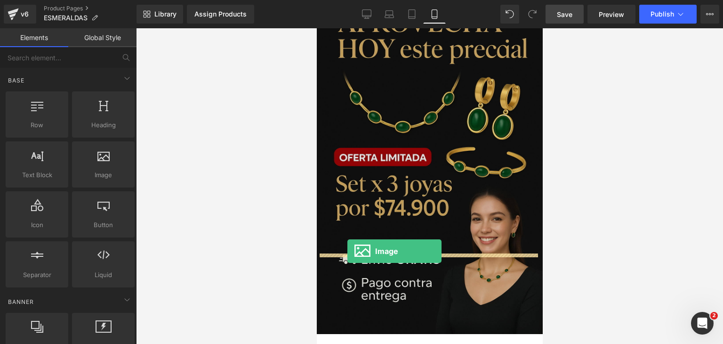
drag, startPoint x: 421, startPoint y: 196, endPoint x: 346, endPoint y: 251, distance: 93.6
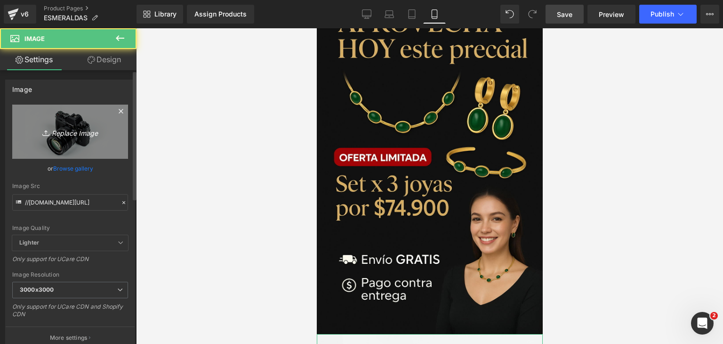
click at [92, 134] on icon "Replace Image" at bounding box center [69, 132] width 75 height 12
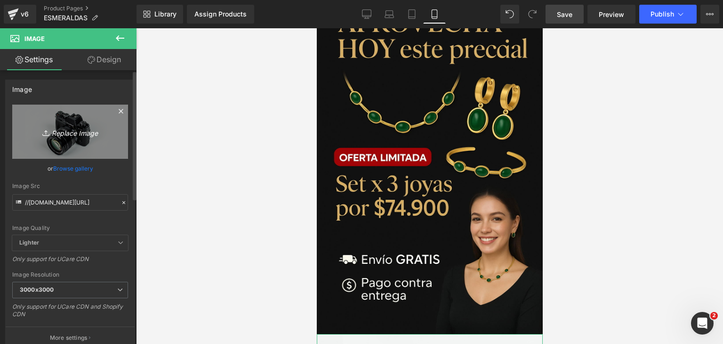
type input "C:\fakepath\ChatGPT Image [DATE], 10_04_04 p.m..png"
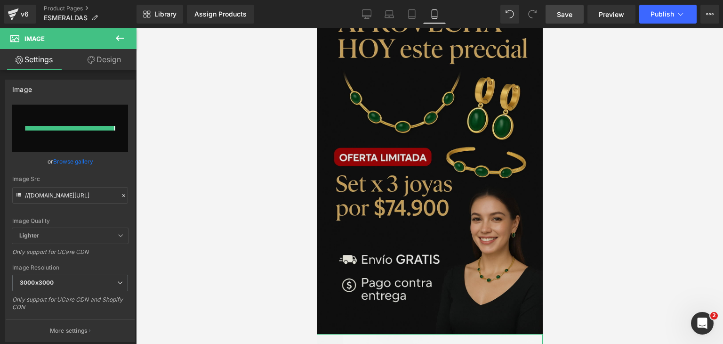
type input "[URL][DOMAIN_NAME][DATE]"
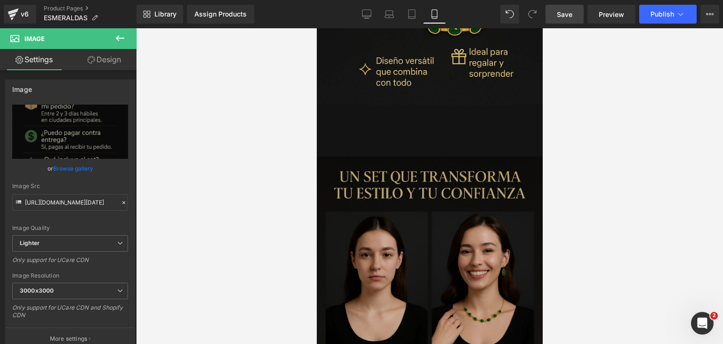
scroll to position [1910, 0]
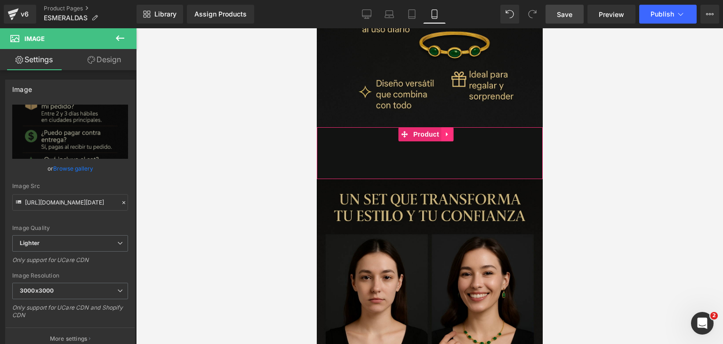
click at [446, 130] on icon at bounding box center [447, 133] width 7 height 7
click at [439, 127] on link at bounding box center [441, 134] width 12 height 14
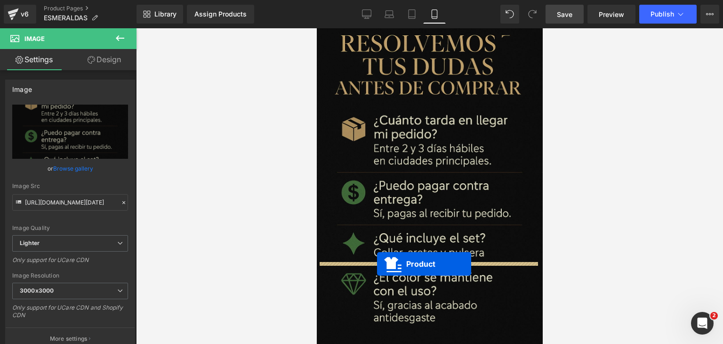
drag, startPoint x: 403, startPoint y: 128, endPoint x: 377, endPoint y: 264, distance: 139.1
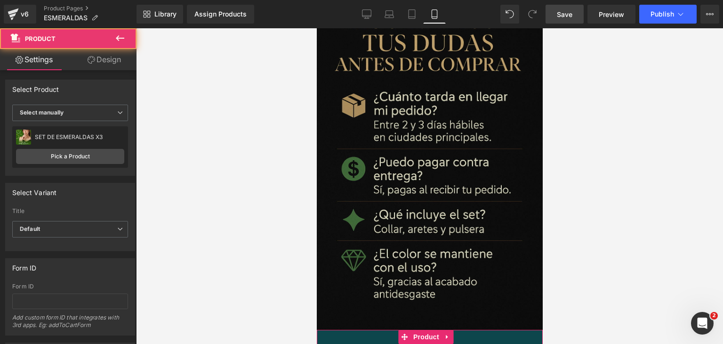
scroll to position [2753, 0]
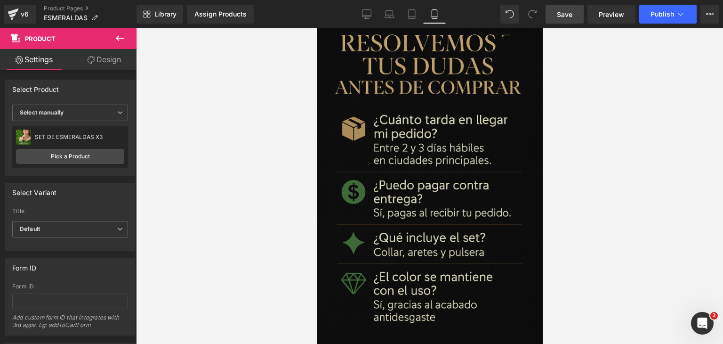
click at [560, 19] on link "Save" at bounding box center [565, 14] width 38 height 19
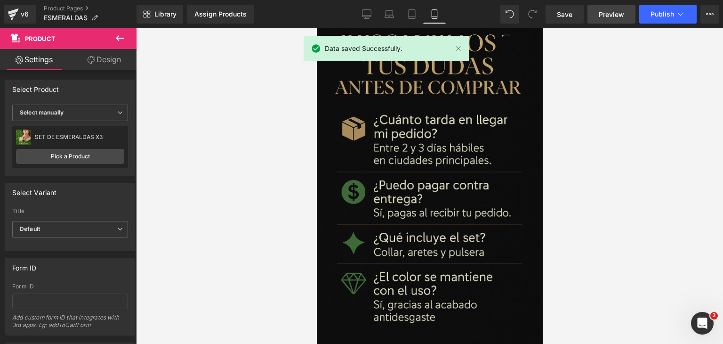
click at [610, 20] on link "Preview" at bounding box center [612, 14] width 48 height 19
